Goal: Go to known website: Access a specific website the user already knows

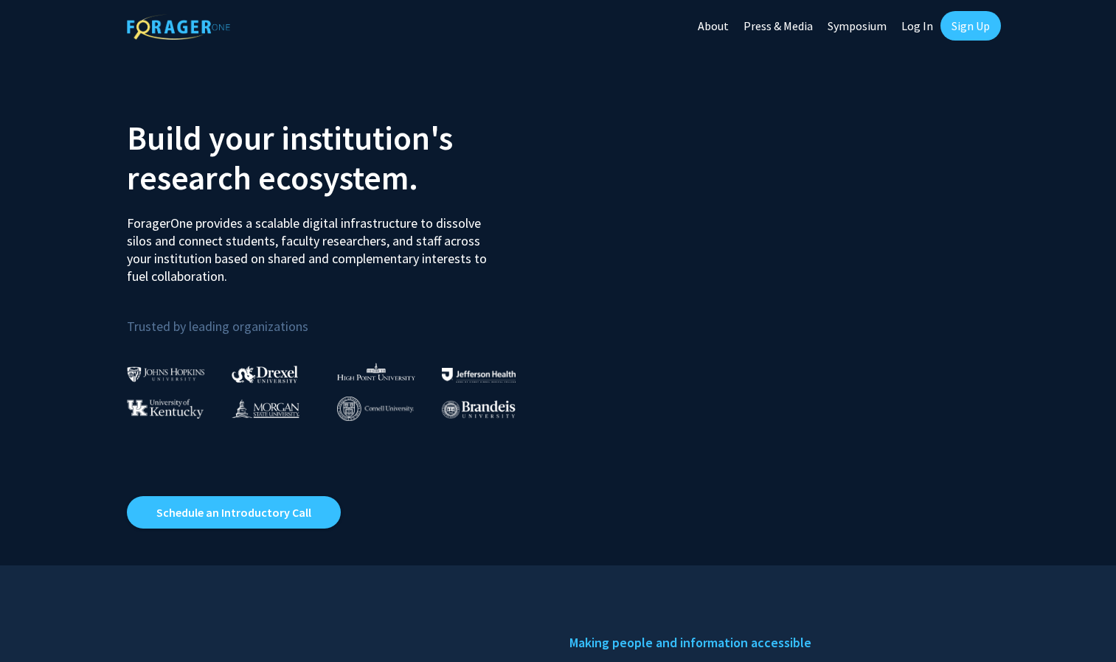
click at [899, 29] on link "Log In" at bounding box center [917, 26] width 46 height 52
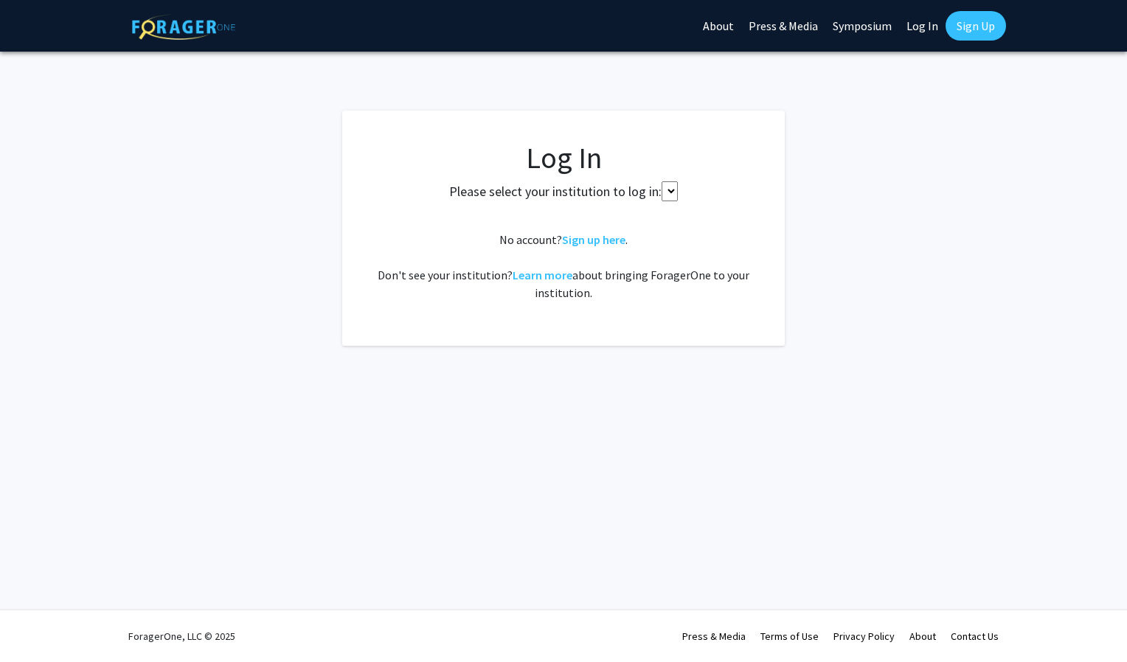
select select
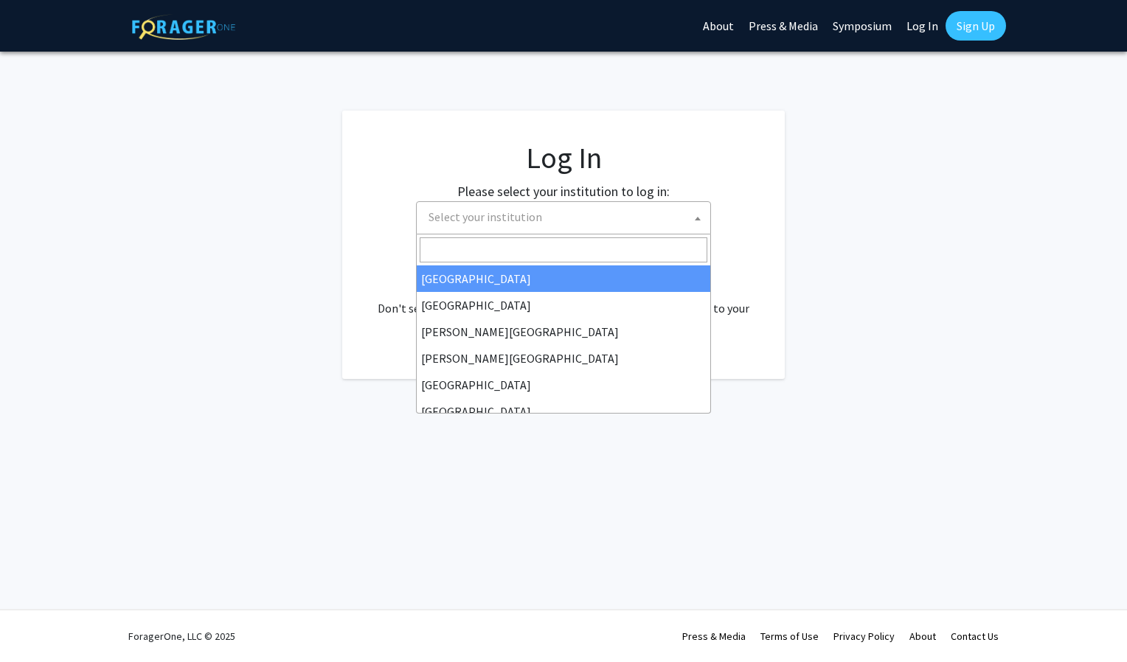
click at [571, 224] on span "Select your institution" at bounding box center [567, 217] width 288 height 30
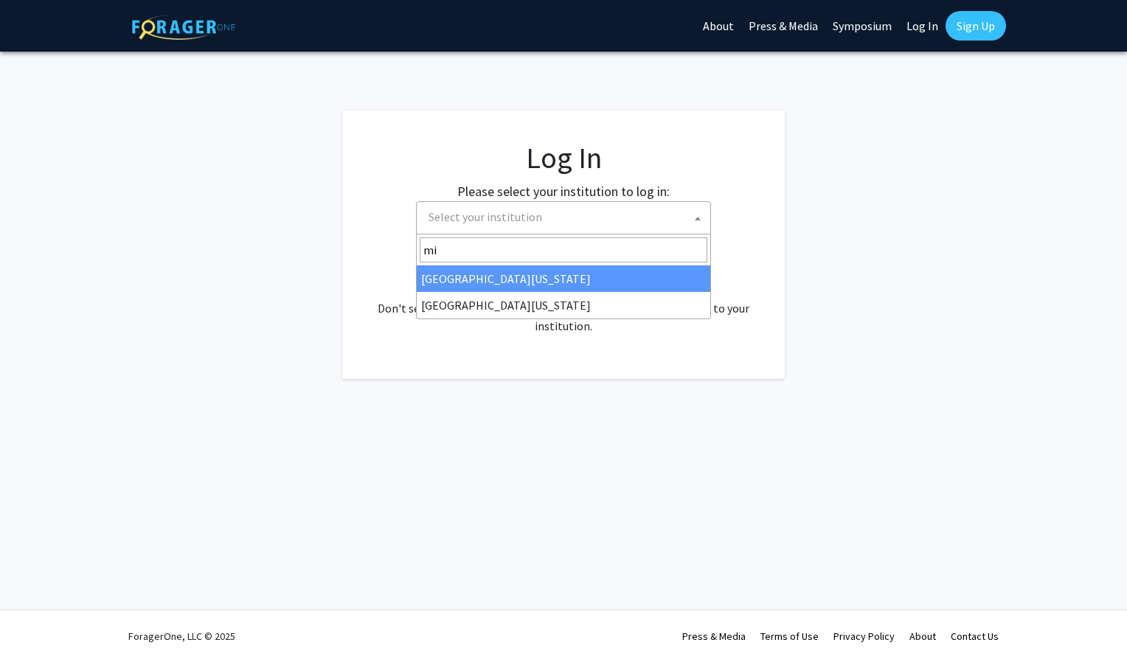
type input "m"
type input "miss"
select select "33"
